Goal: Task Accomplishment & Management: Manage account settings

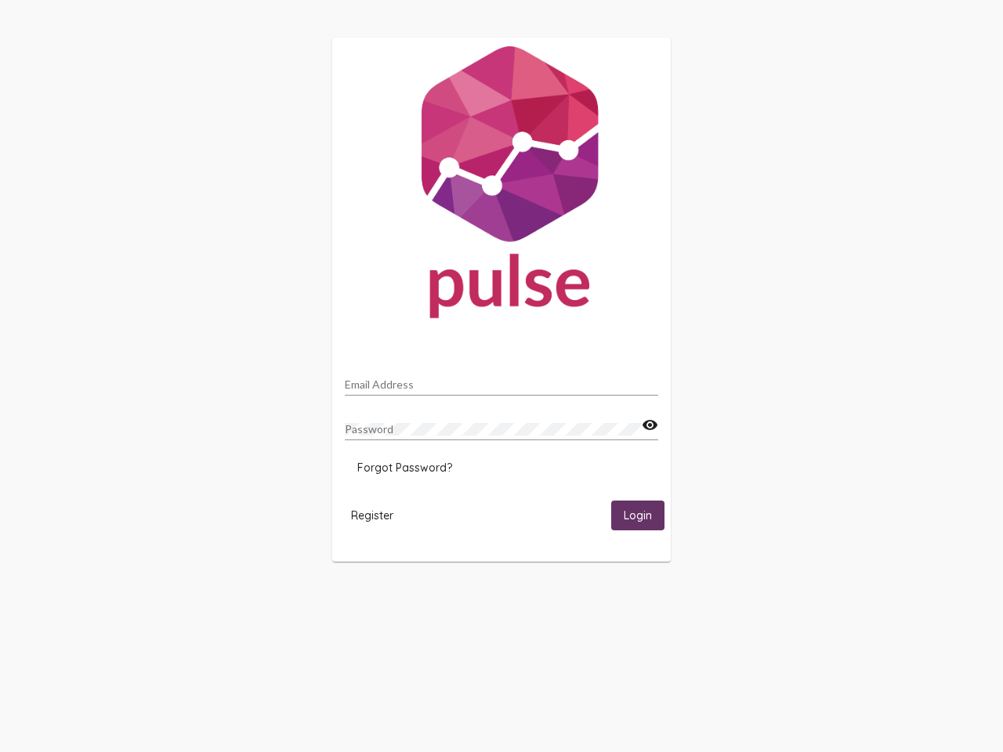
click at [501, 380] on input "Email Address" at bounding box center [501, 384] width 313 height 13
click at [650, 425] on mat-icon "visibility" at bounding box center [650, 425] width 16 height 19
click at [404, 468] on span "Forgot Password?" at bounding box center [404, 468] width 95 height 14
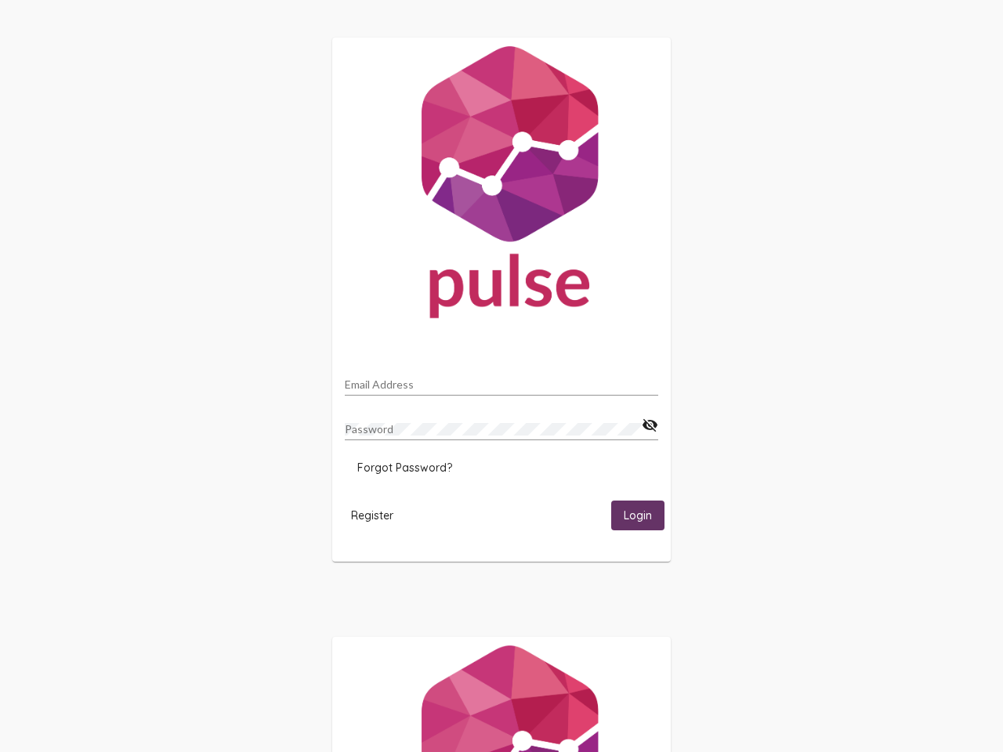
click at [372, 515] on span "Register" at bounding box center [372, 516] width 42 height 14
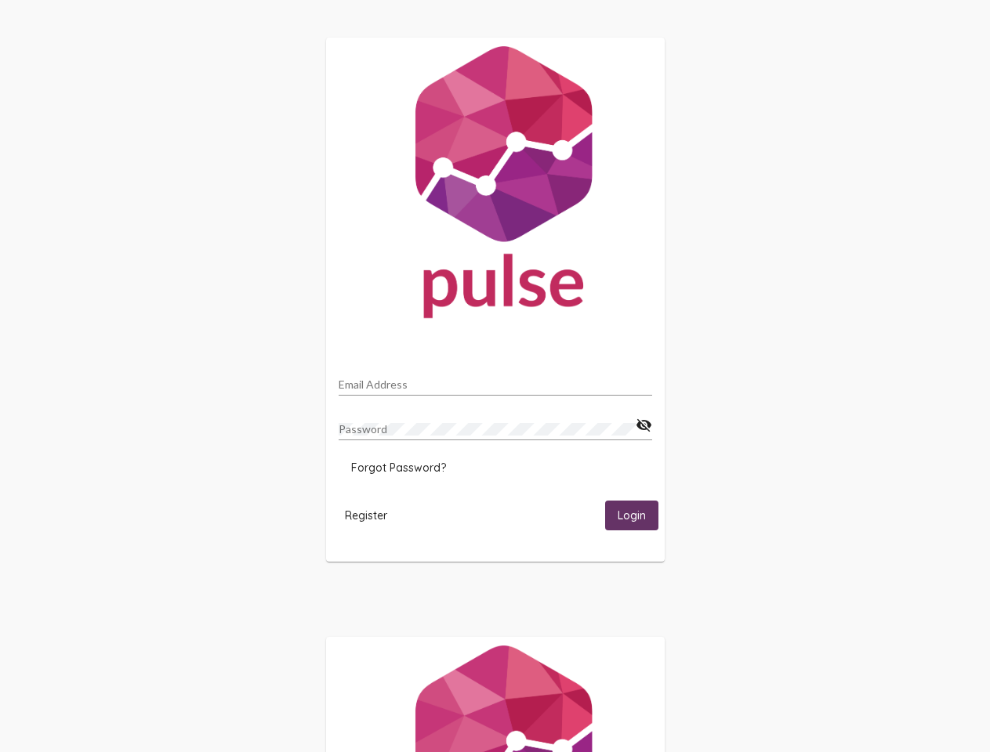
click at [638, 515] on span "Login" at bounding box center [631, 516] width 28 height 14
